Goal: Find contact information

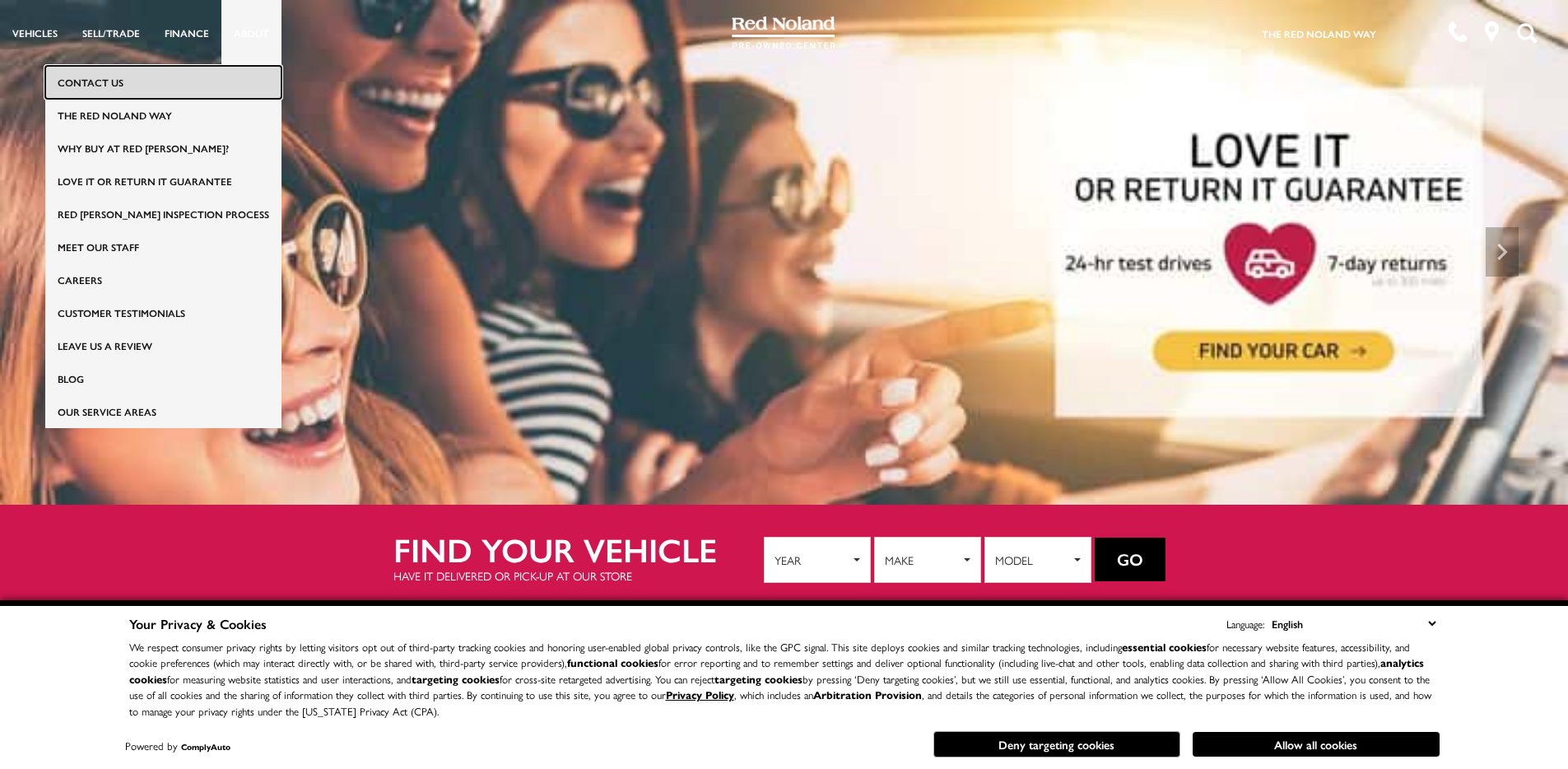
click at [224, 85] on link "Contact Us" at bounding box center [163, 83] width 236 height 33
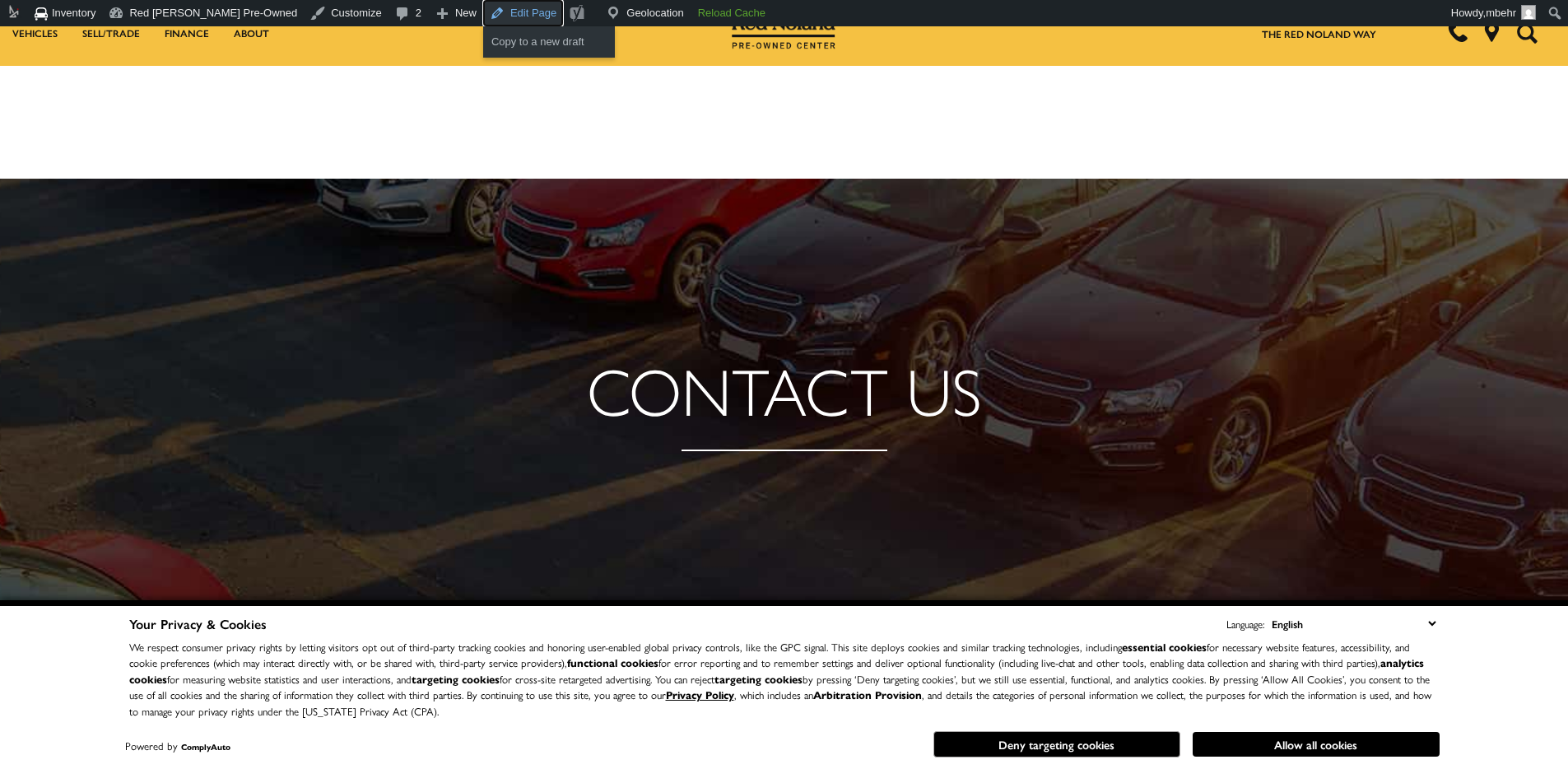
click at [502, 21] on link "Edit Page" at bounding box center [522, 12] width 80 height 26
